Goal: Book appointment/travel/reservation

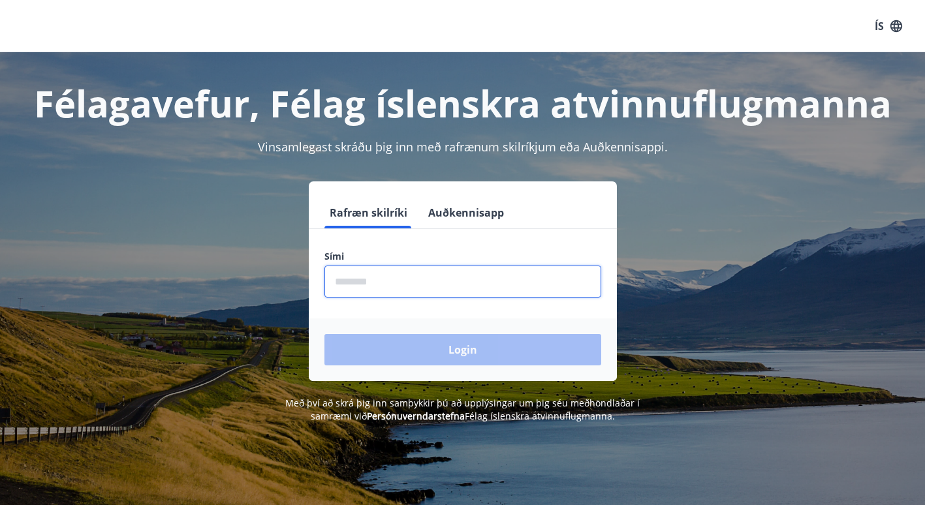
click at [368, 284] on input "phone" at bounding box center [463, 282] width 277 height 32
type input "********"
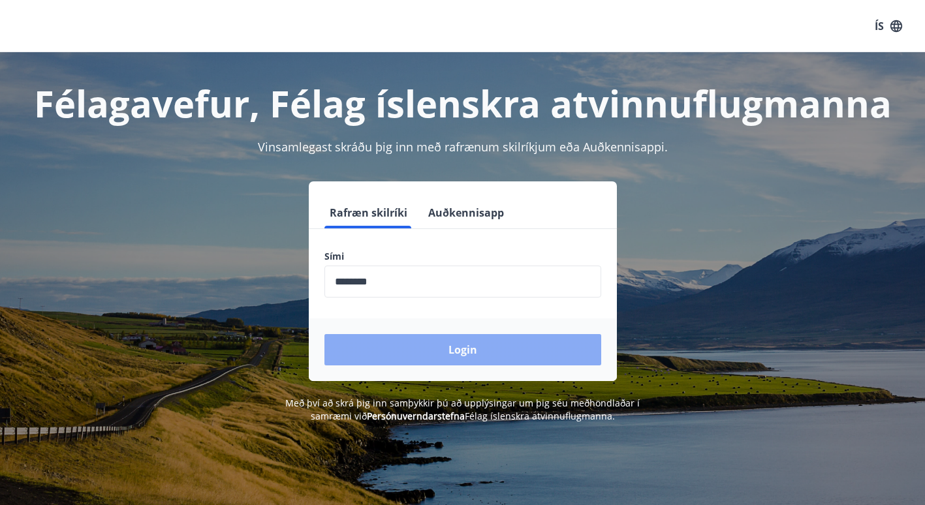
click at [462, 356] on button "Login" at bounding box center [463, 349] width 277 height 31
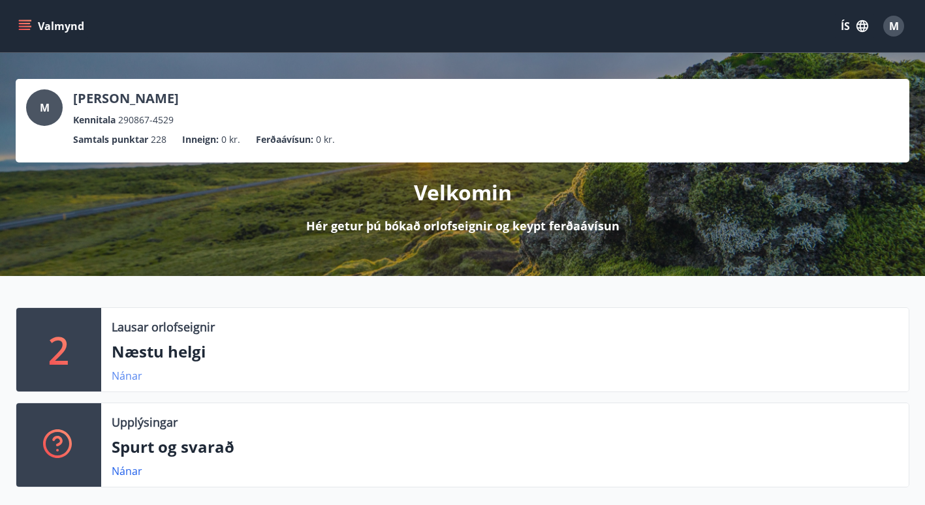
click at [121, 376] on link "Nánar" at bounding box center [127, 376] width 31 height 14
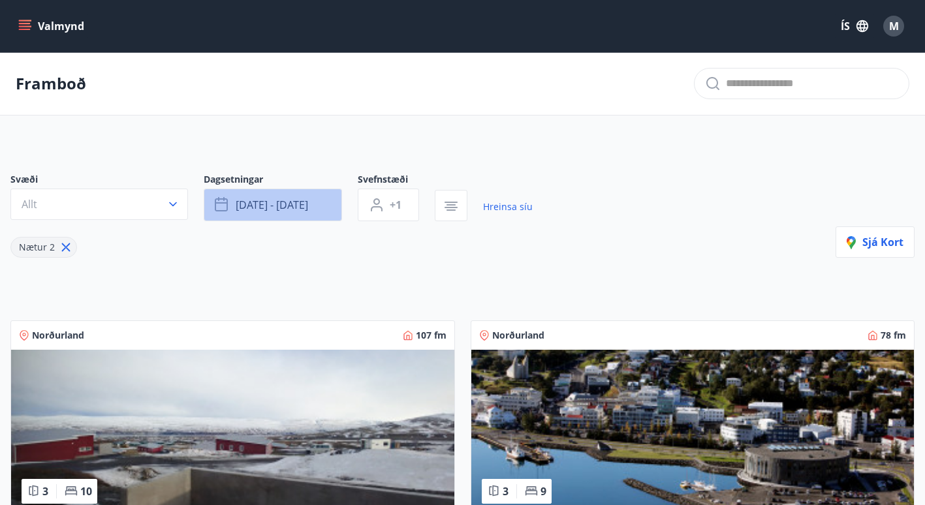
click at [280, 197] on button "[DATE] - [DATE]" at bounding box center [273, 205] width 138 height 33
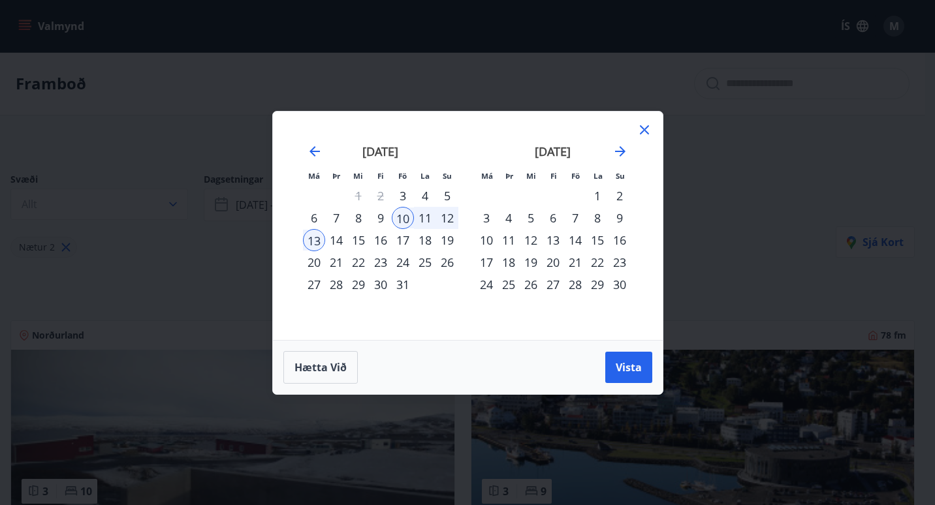
click at [404, 242] on div "17" at bounding box center [403, 240] width 22 height 22
click at [449, 240] on div "19" at bounding box center [447, 240] width 22 height 22
click at [611, 370] on button "Vista" at bounding box center [628, 367] width 47 height 31
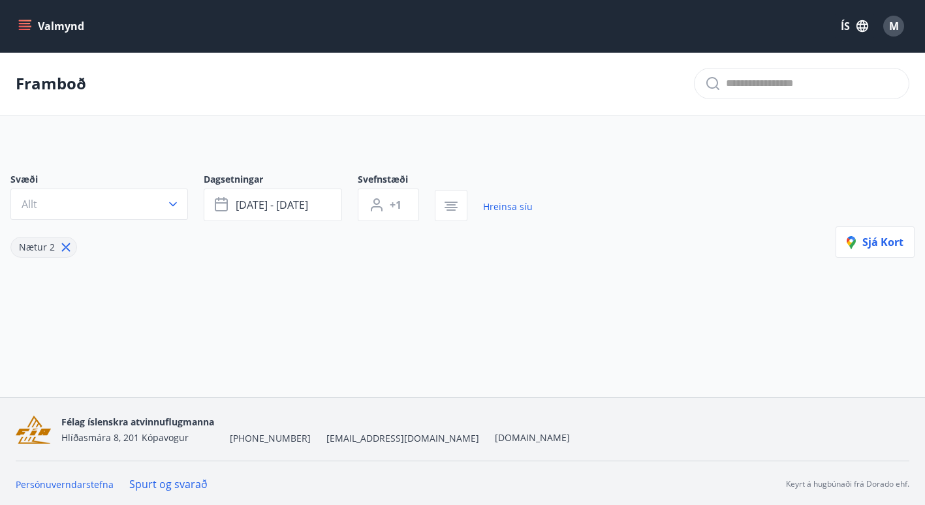
scroll to position [2, 0]
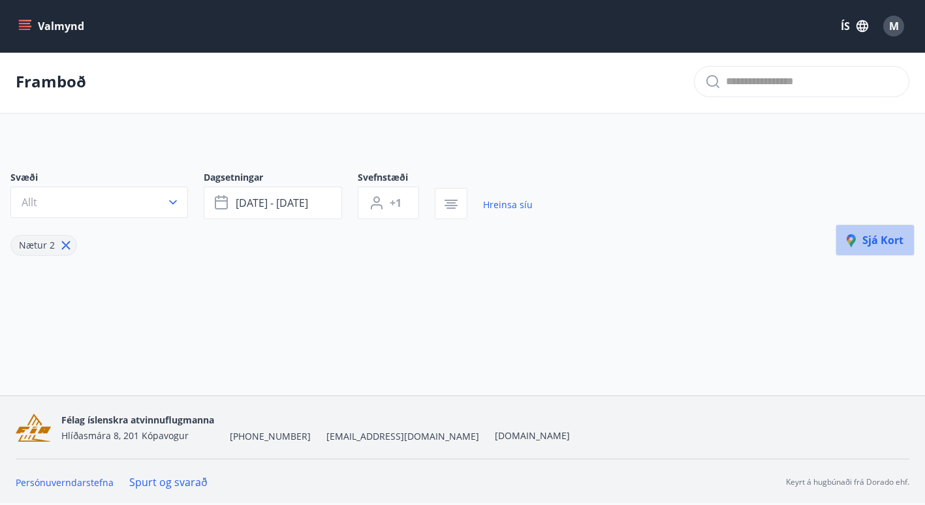
click at [871, 240] on span "Sjá kort" at bounding box center [875, 240] width 57 height 14
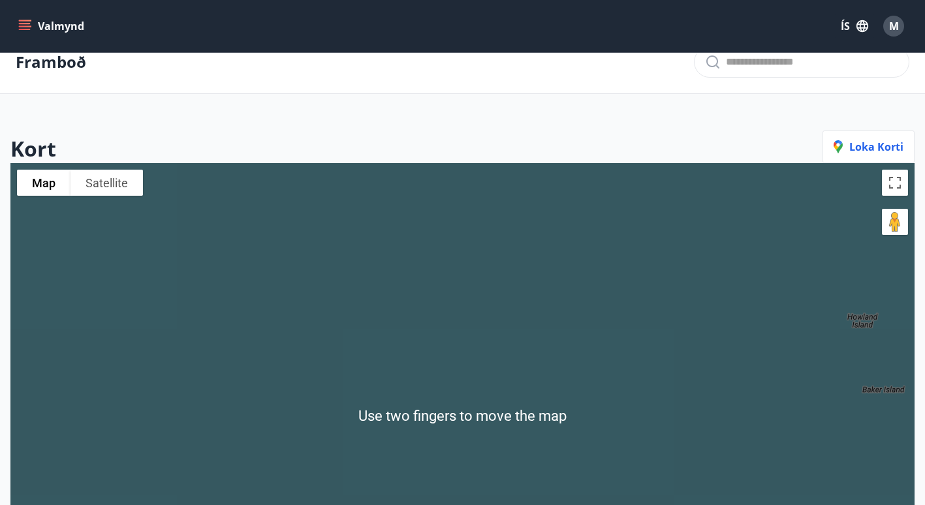
scroll to position [0, 0]
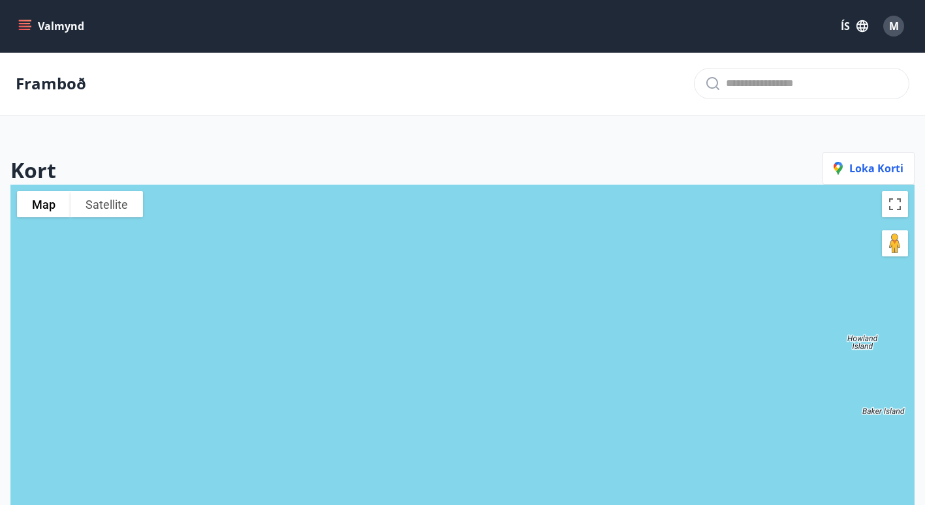
click at [32, 23] on button "Valmynd" at bounding box center [53, 26] width 74 height 24
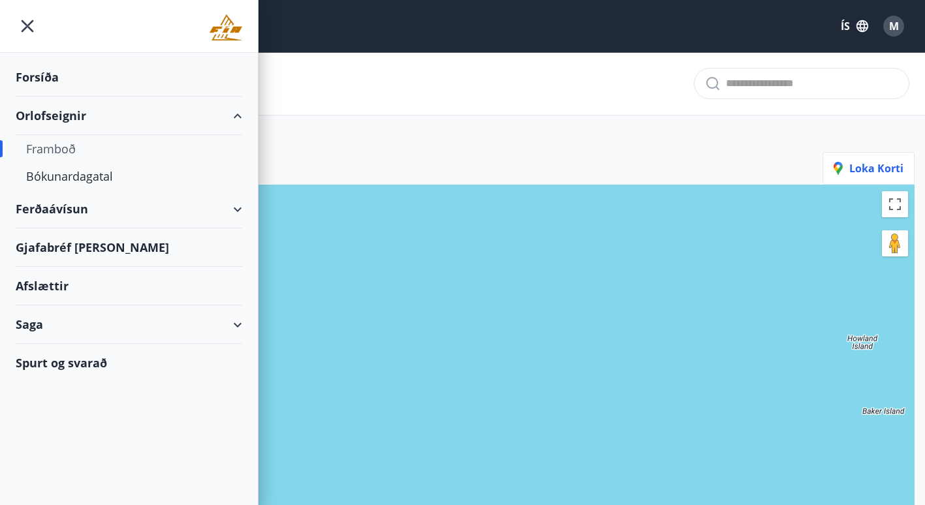
click at [56, 289] on div "Afslættir" at bounding box center [129, 286] width 227 height 39
